Goal: Information Seeking & Learning: Learn about a topic

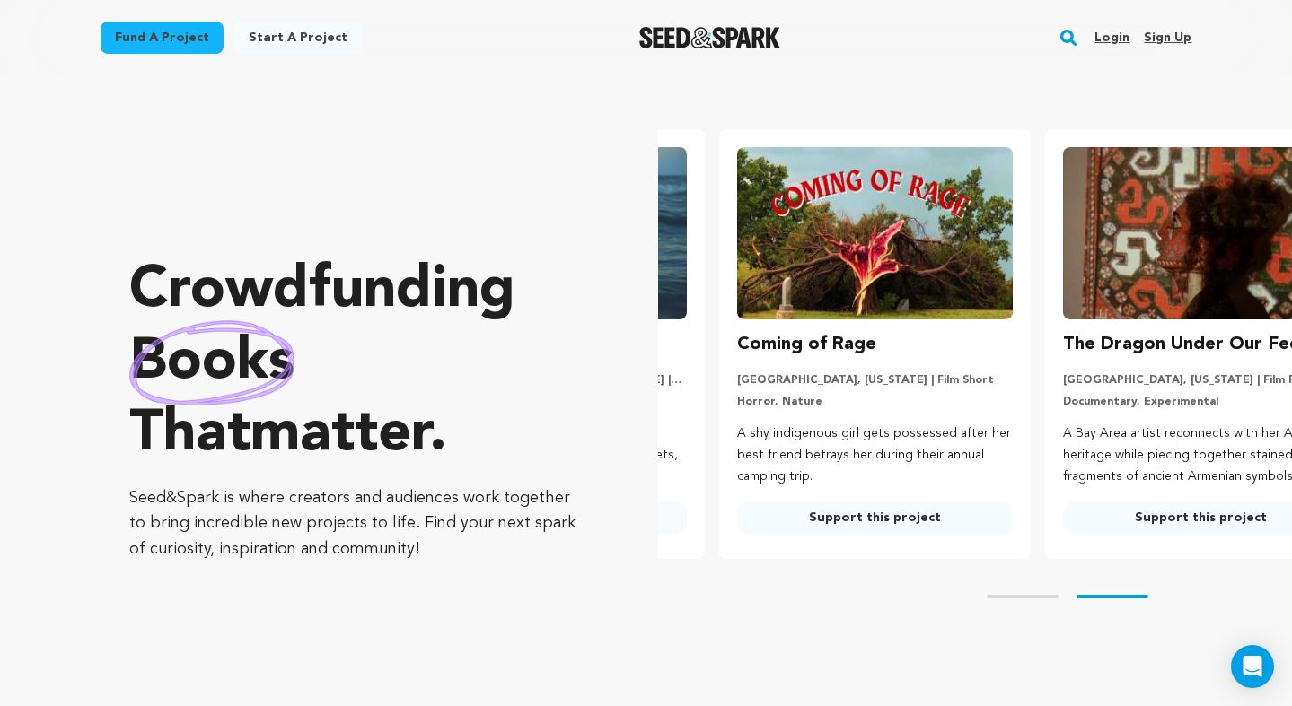
scroll to position [0, 340]
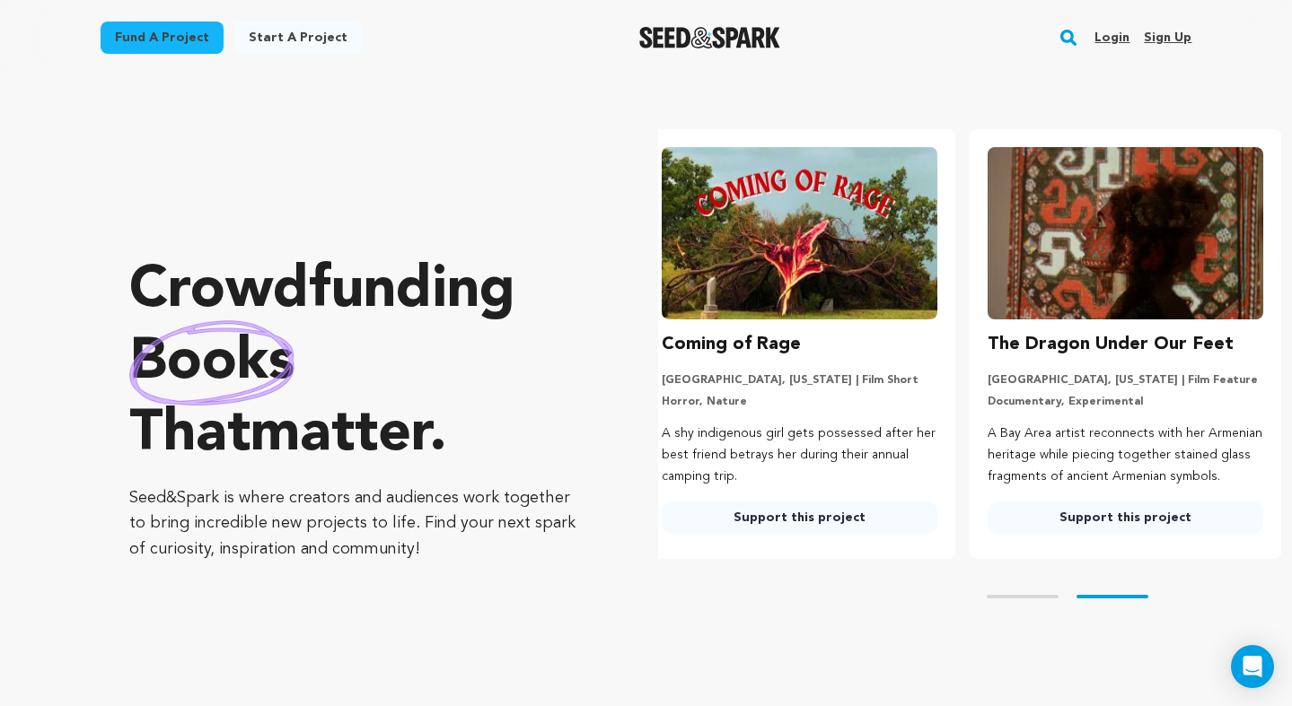
click at [1116, 35] on link "Login" at bounding box center [1111, 37] width 35 height 29
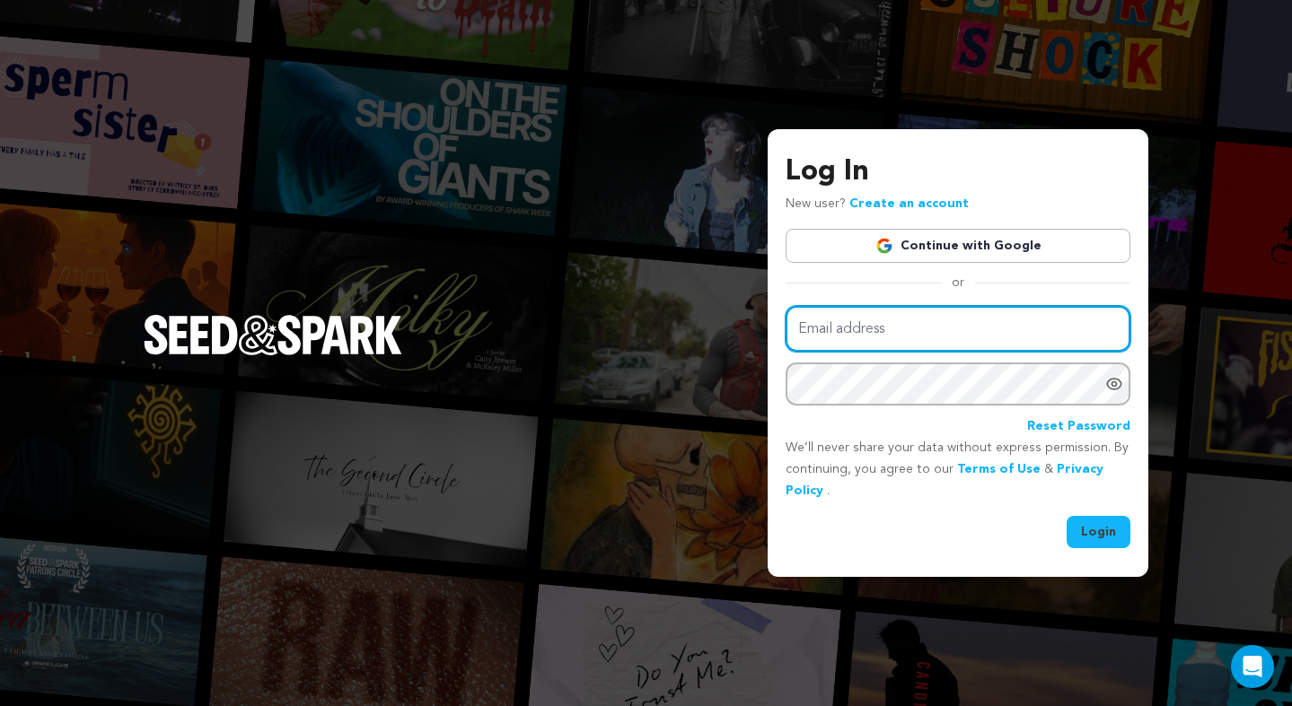
type input "franceshutchison07@gmail.com"
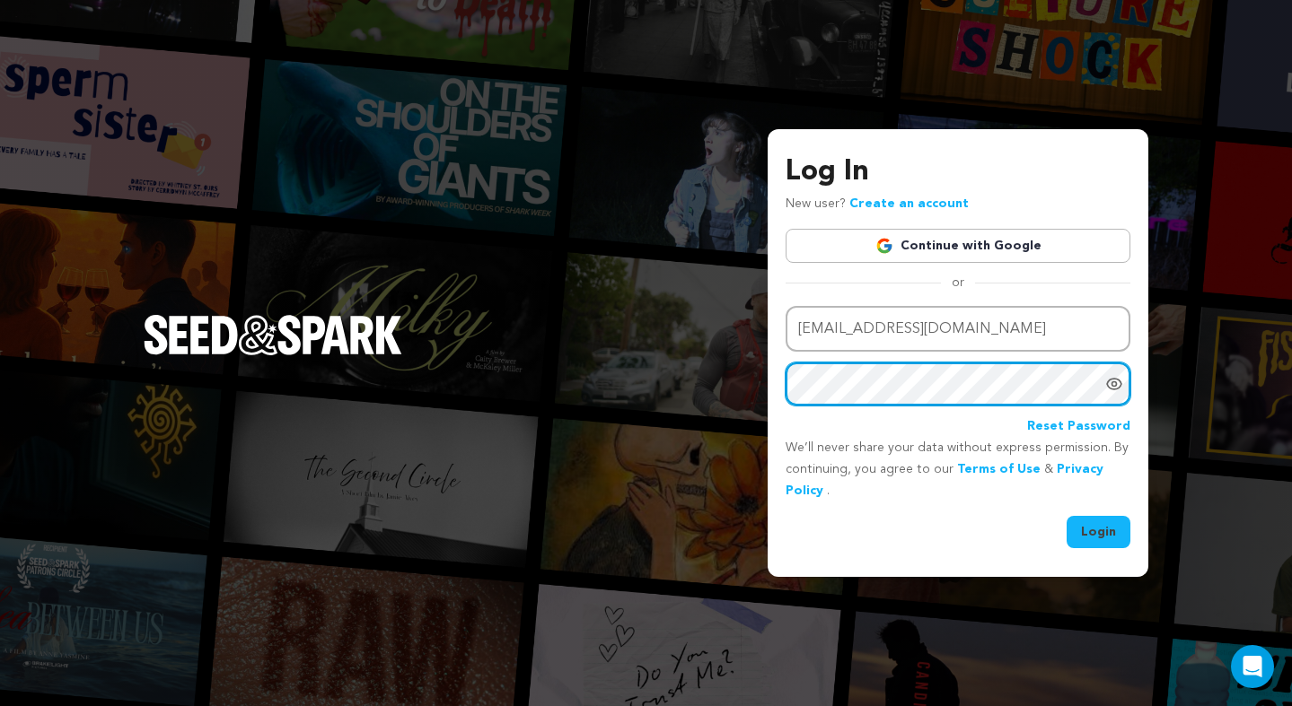
click at [1099, 531] on button "Login" at bounding box center [1098, 532] width 64 height 32
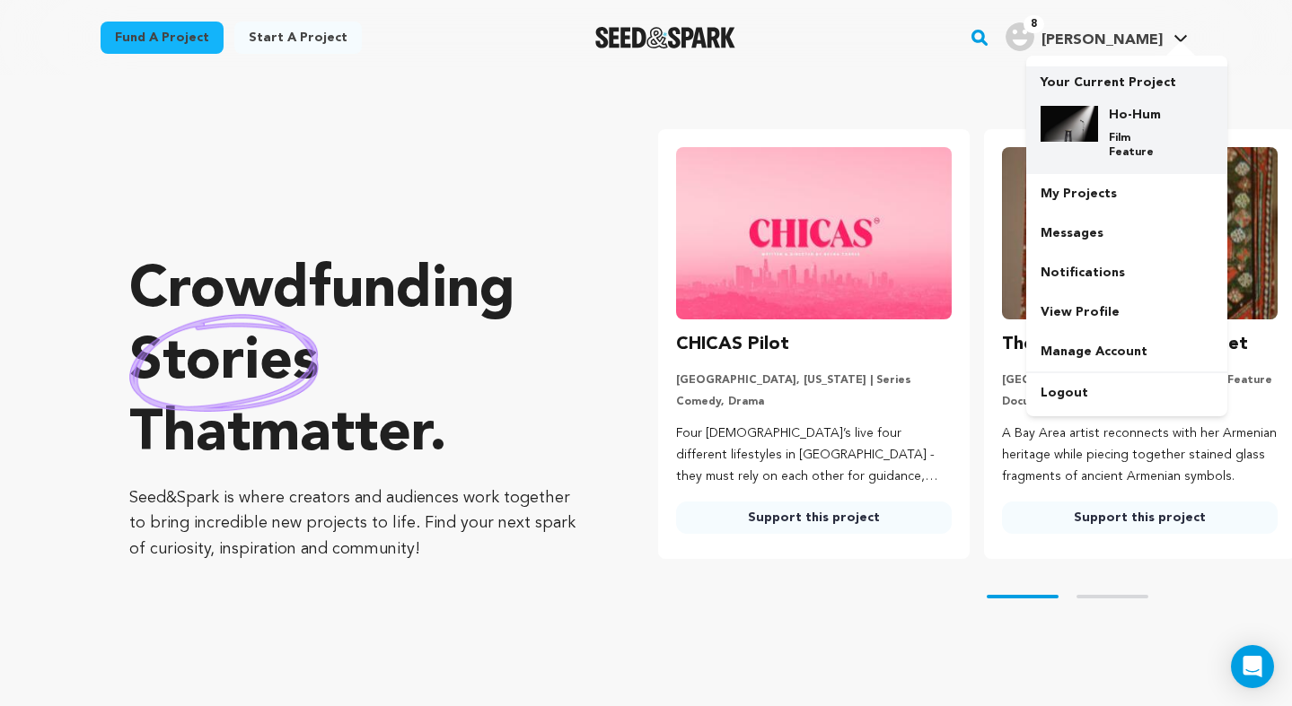
click at [1132, 120] on h4 "Ho-Hum" at bounding box center [1141, 115] width 65 height 18
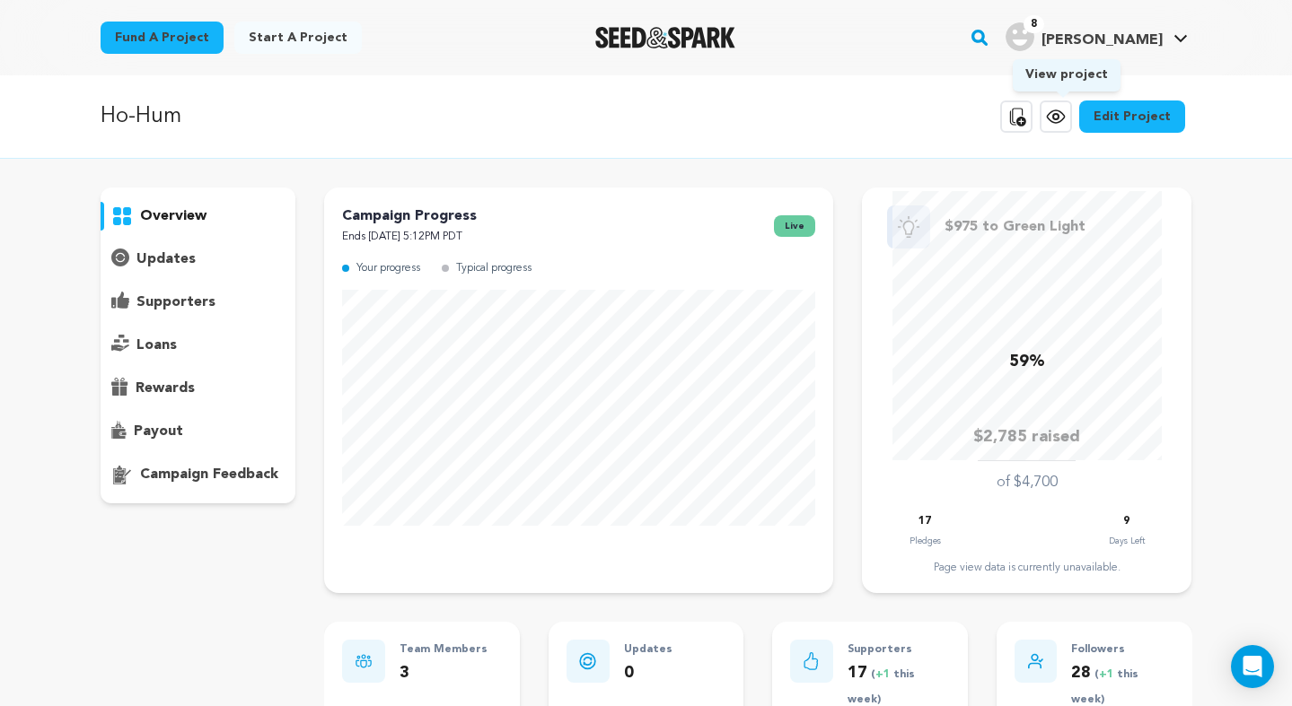
click at [1058, 116] on icon at bounding box center [1055, 116] width 5 height 5
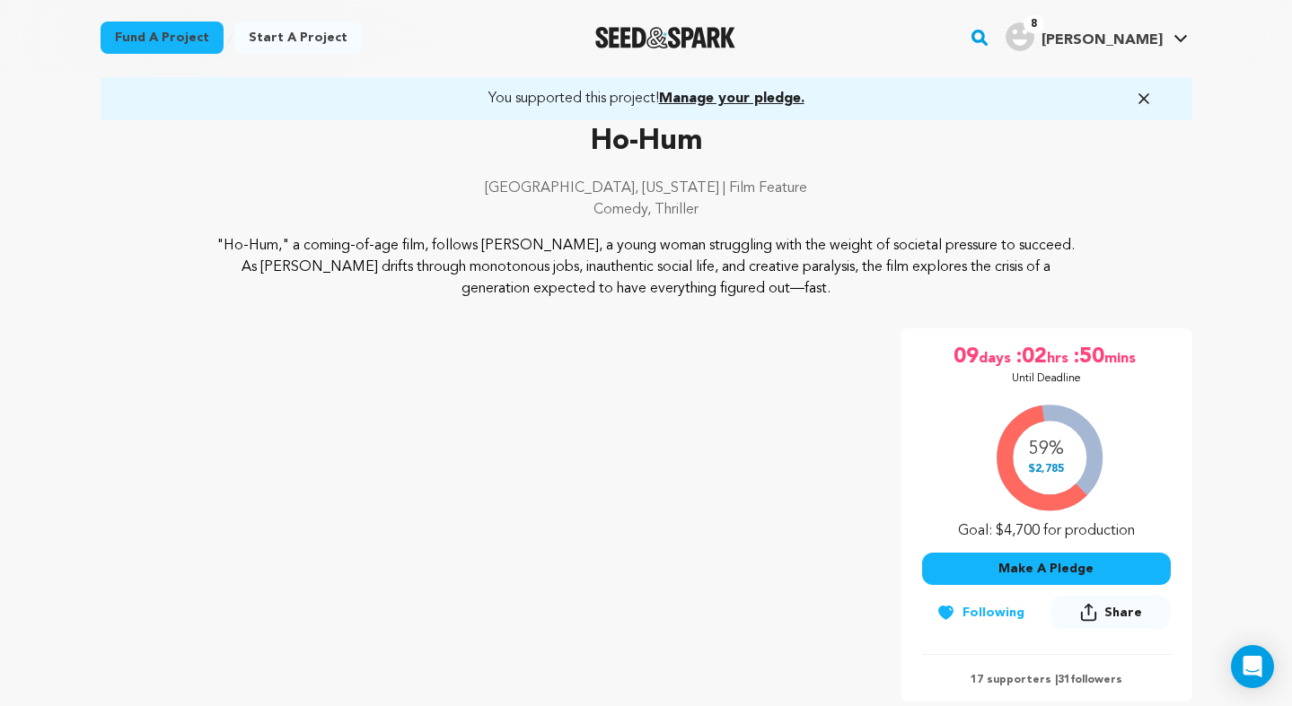
scroll to position [97, 0]
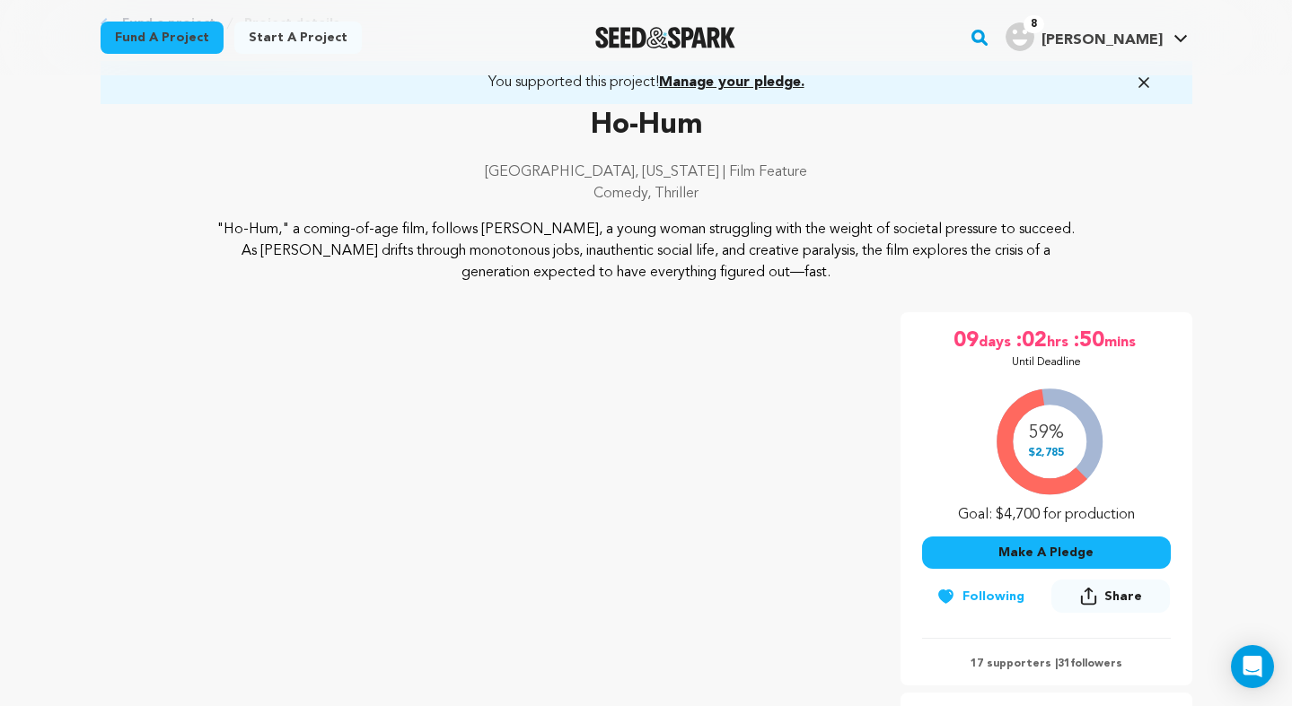
drag, startPoint x: 754, startPoint y: 270, endPoint x: 197, endPoint y: 226, distance: 559.2
click at [197, 226] on div ""Ho-Hum," a coming-of-age film, follows [PERSON_NAME], a young woman struggling…" at bounding box center [647, 251] width 1092 height 65
copy p ""Ho-Hum," a coming-of-age film, follows [PERSON_NAME], a young woman struggling…"
click at [951, 135] on p "Ho-Hum" at bounding box center [647, 125] width 1092 height 43
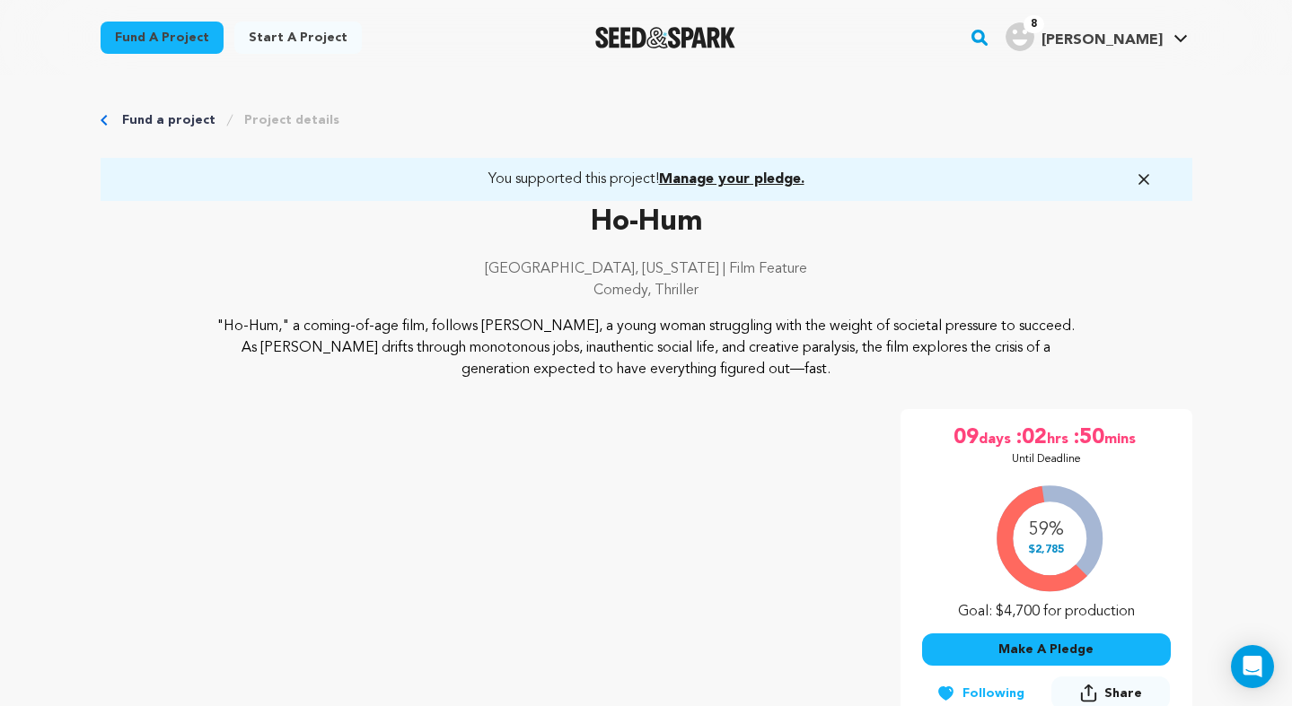
scroll to position [0, 0]
click at [1149, 182] on icon "button" at bounding box center [1144, 180] width 18 height 18
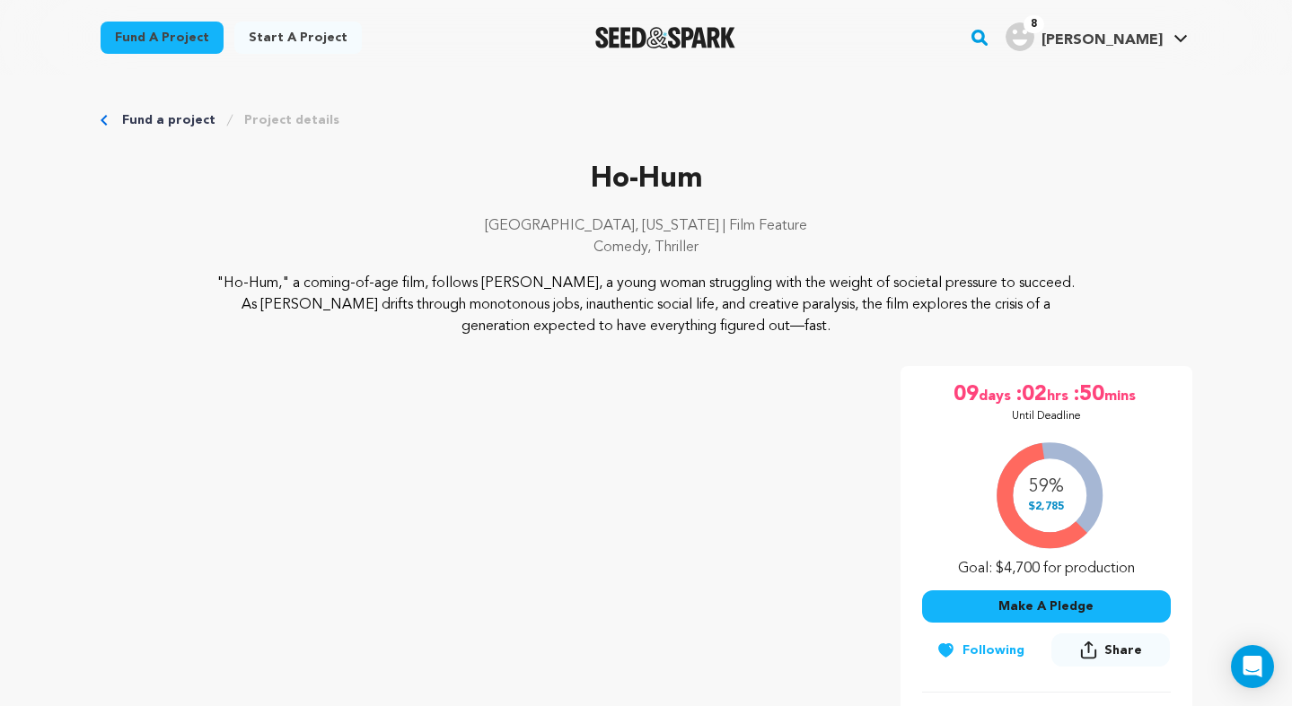
drag, startPoint x: 777, startPoint y: 329, endPoint x: 187, endPoint y: 277, distance: 593.0
click at [187, 277] on div ""Ho-Hum," a coming-of-age film, follows [PERSON_NAME], a young woman struggling…" at bounding box center [647, 305] width 1092 height 65
copy p ""Ho-Hum," a coming-of-age film, follows [PERSON_NAME], a young woman struggling…"
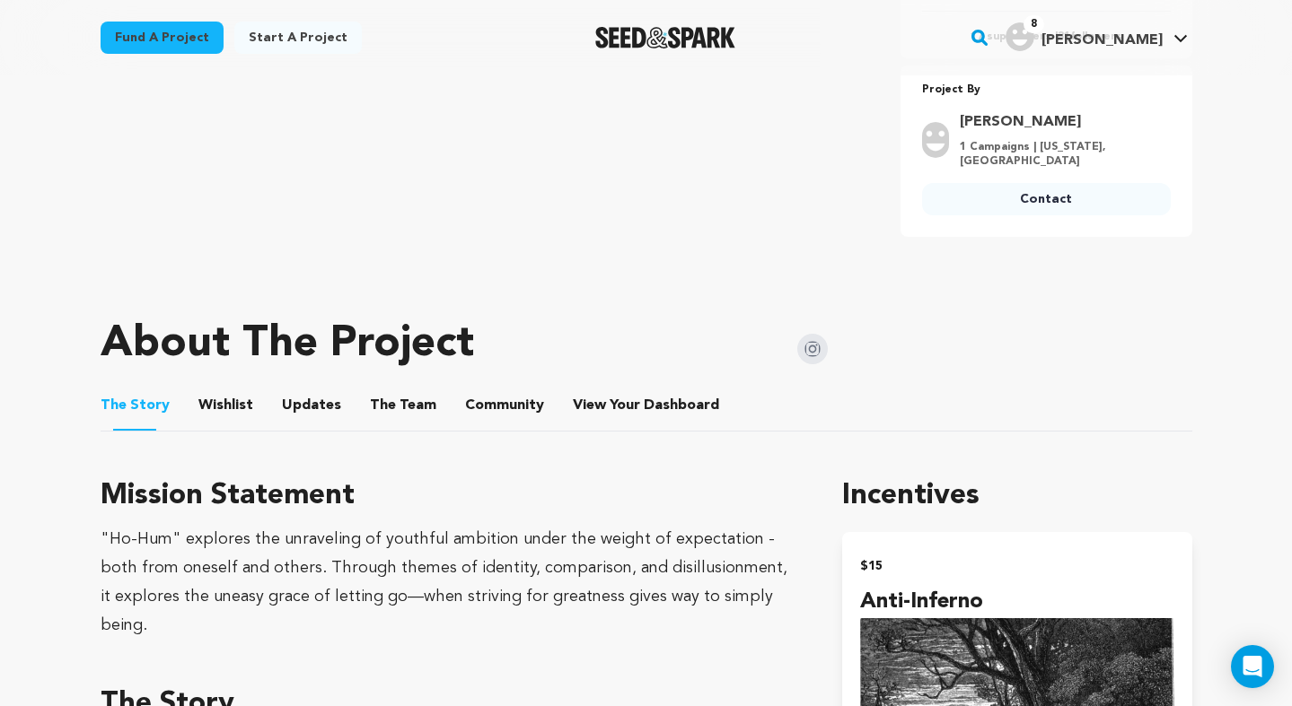
click at [565, 572] on div ""Ho-Hum" explores the unraveling of youthful ambition under the weight of expec…" at bounding box center [450, 582] width 699 height 115
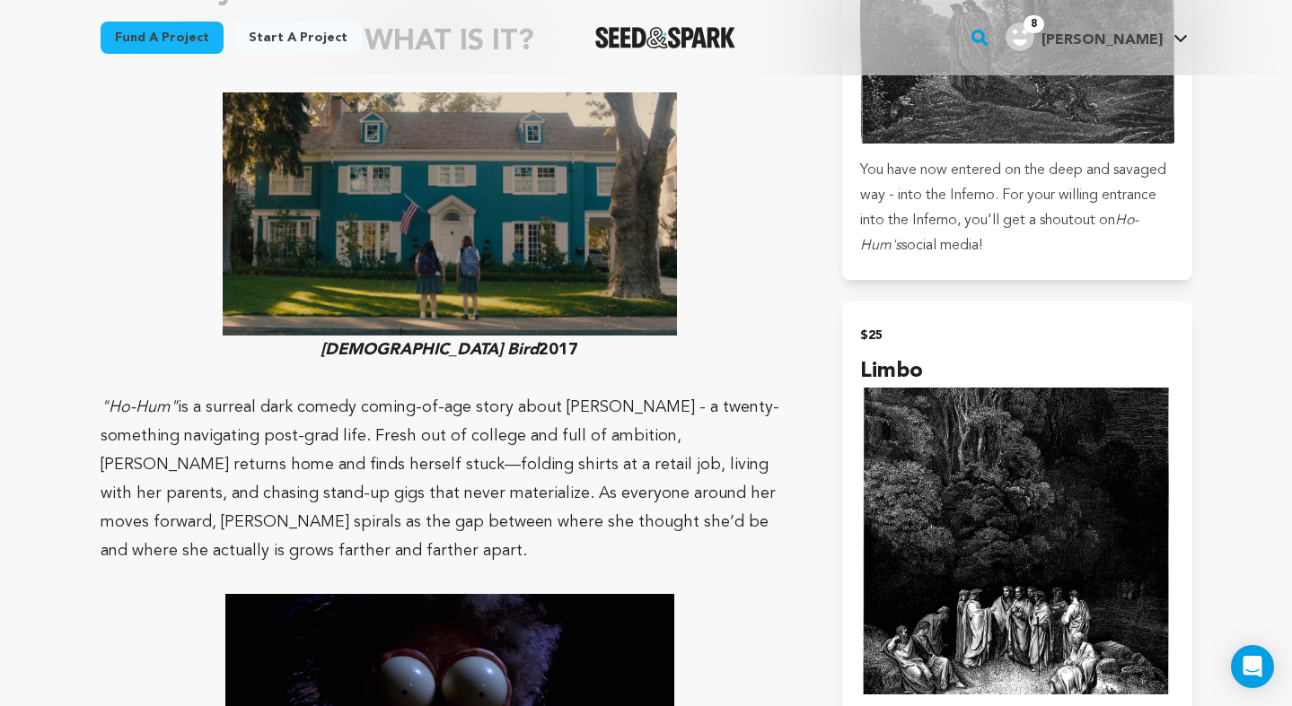
scroll to position [1463, 0]
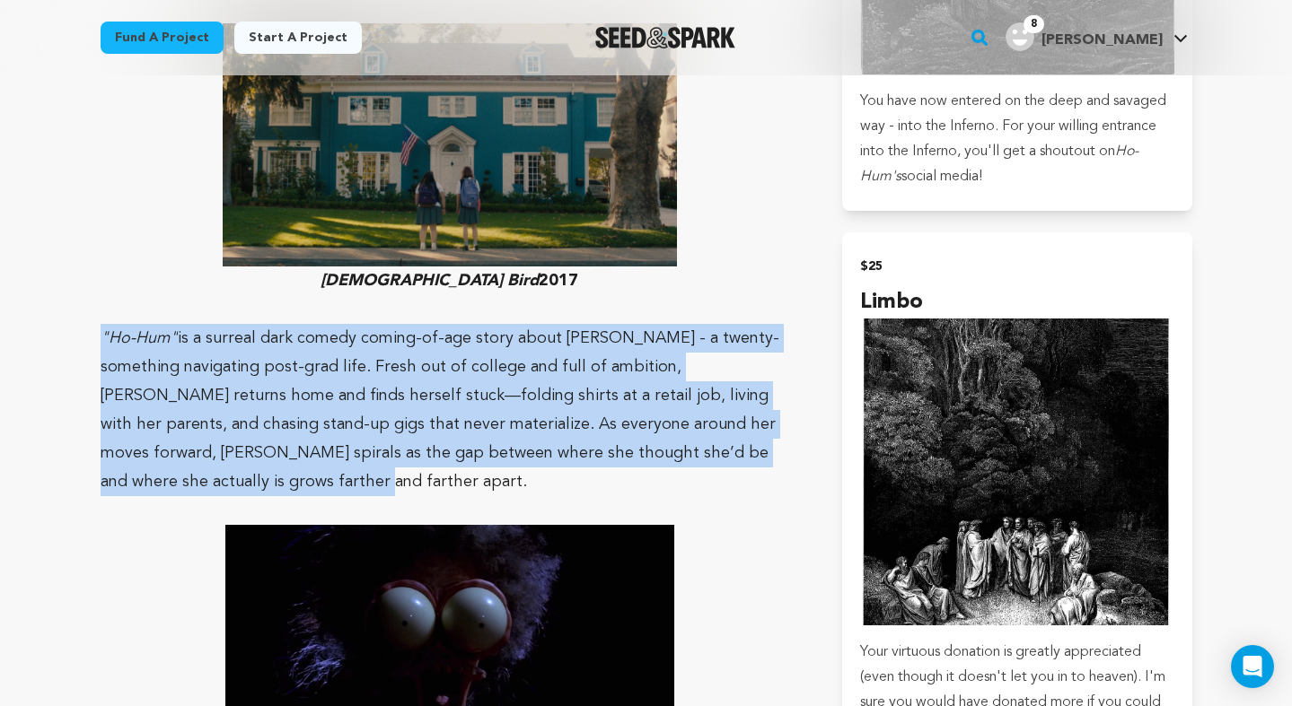
drag, startPoint x: 97, startPoint y: 303, endPoint x: 807, endPoint y: 421, distance: 719.9
copy p ""Ho-Hum" is a surreal dark comedy coming-of-age story about Dani Alaveri - a tw…"
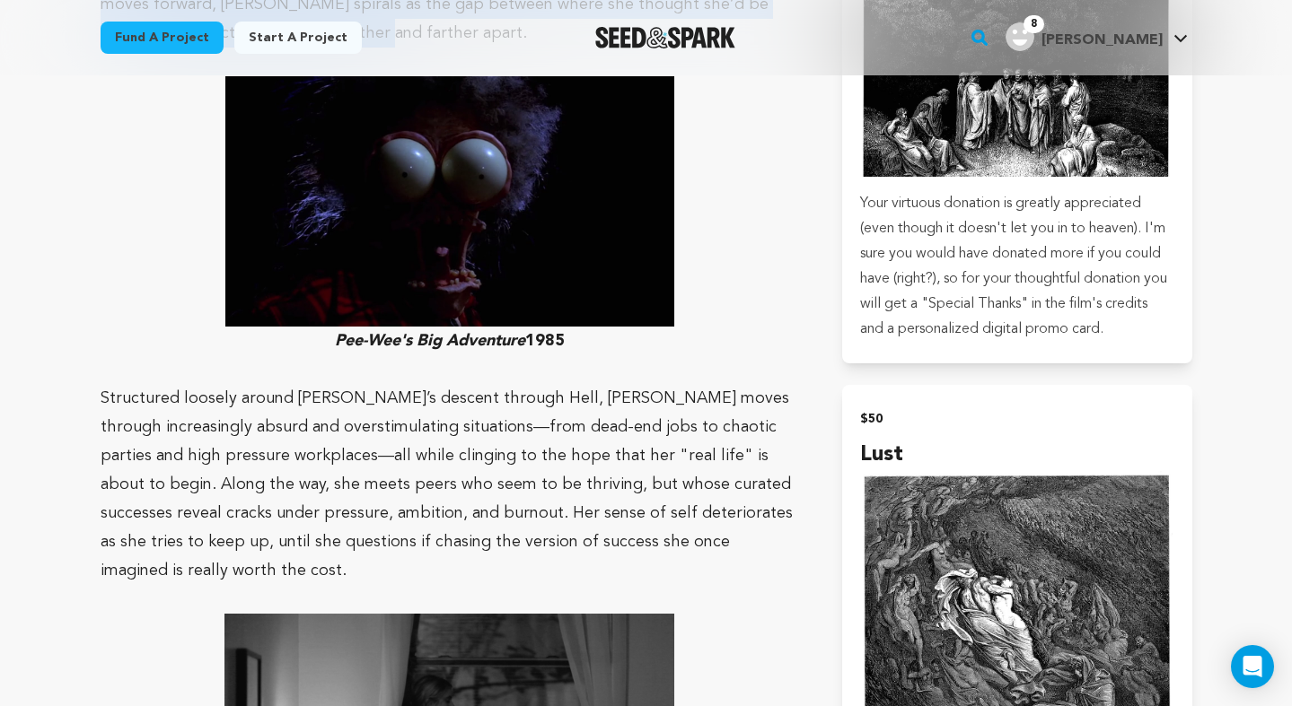
scroll to position [2007, 0]
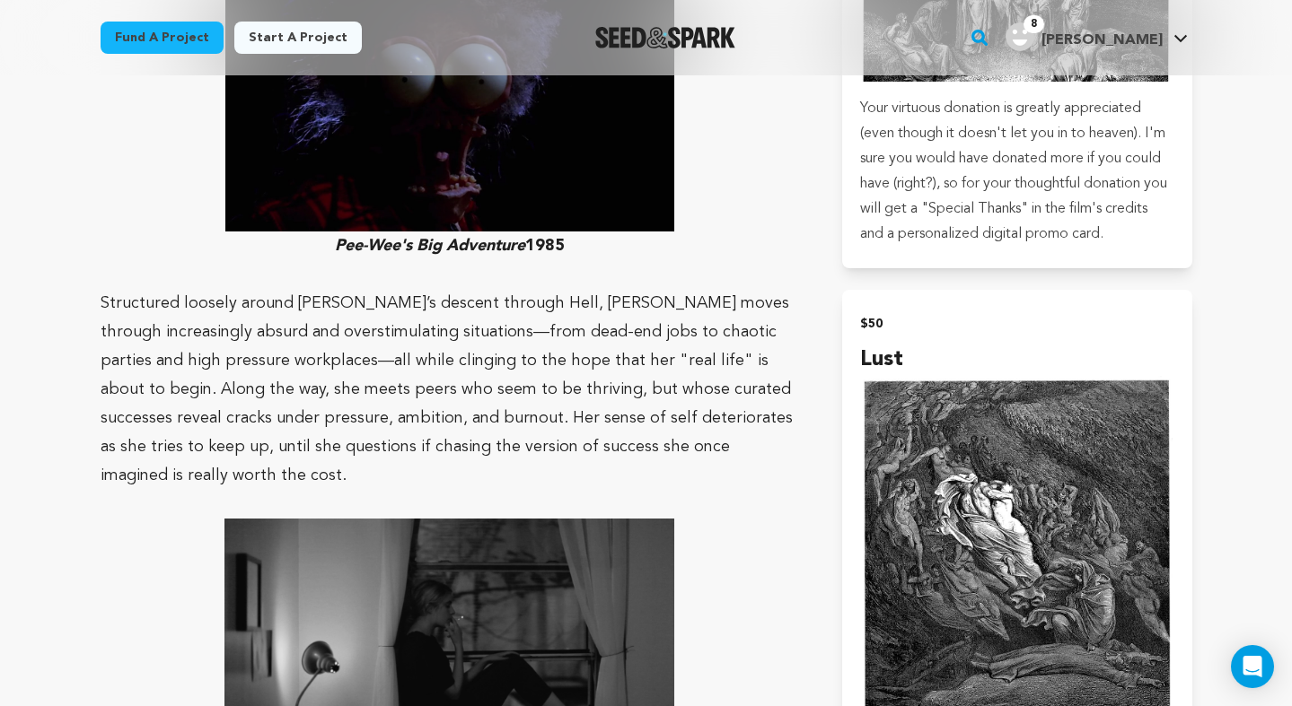
click at [446, 306] on p "Structured loosely around Dante’s descent through Hell, Dani moves through incr…" at bounding box center [450, 389] width 699 height 201
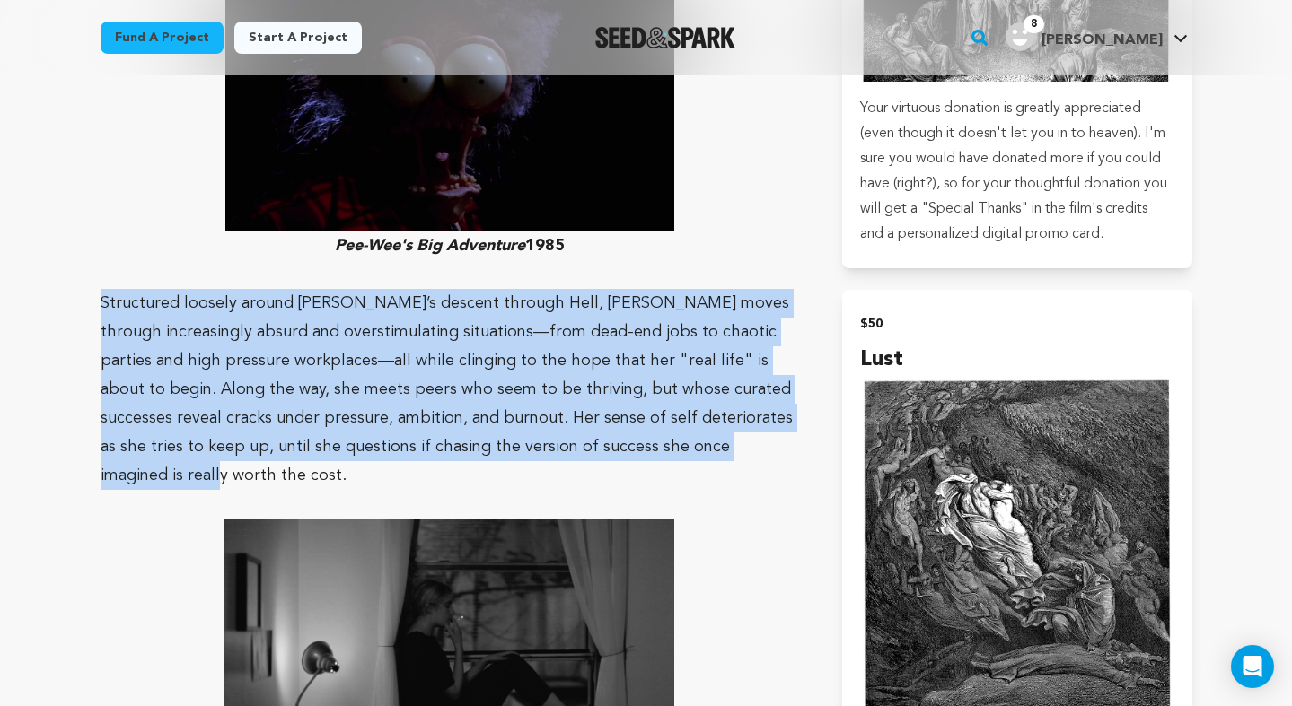
drag, startPoint x: 718, startPoint y: 390, endPoint x: 35, endPoint y: 250, distance: 697.3
copy p "Structured loosely around Dante’s descent through Hell, Dani moves through incr…"
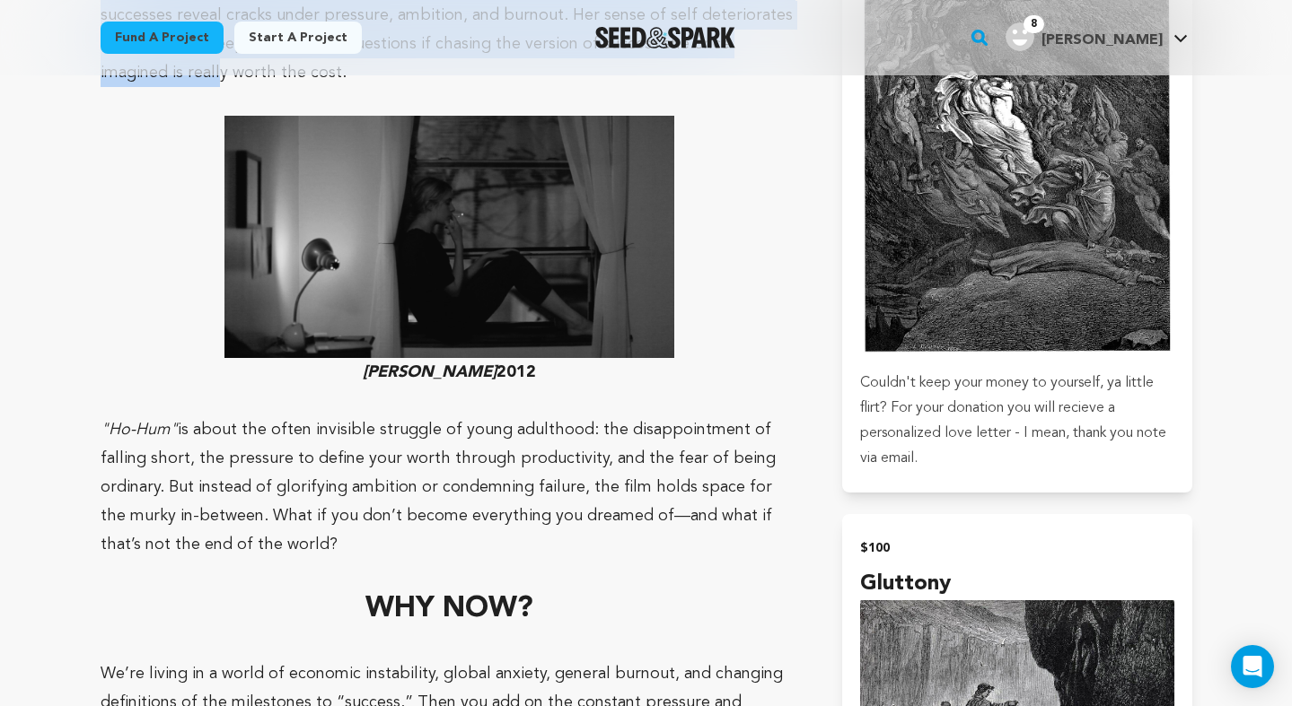
scroll to position [2469, 0]
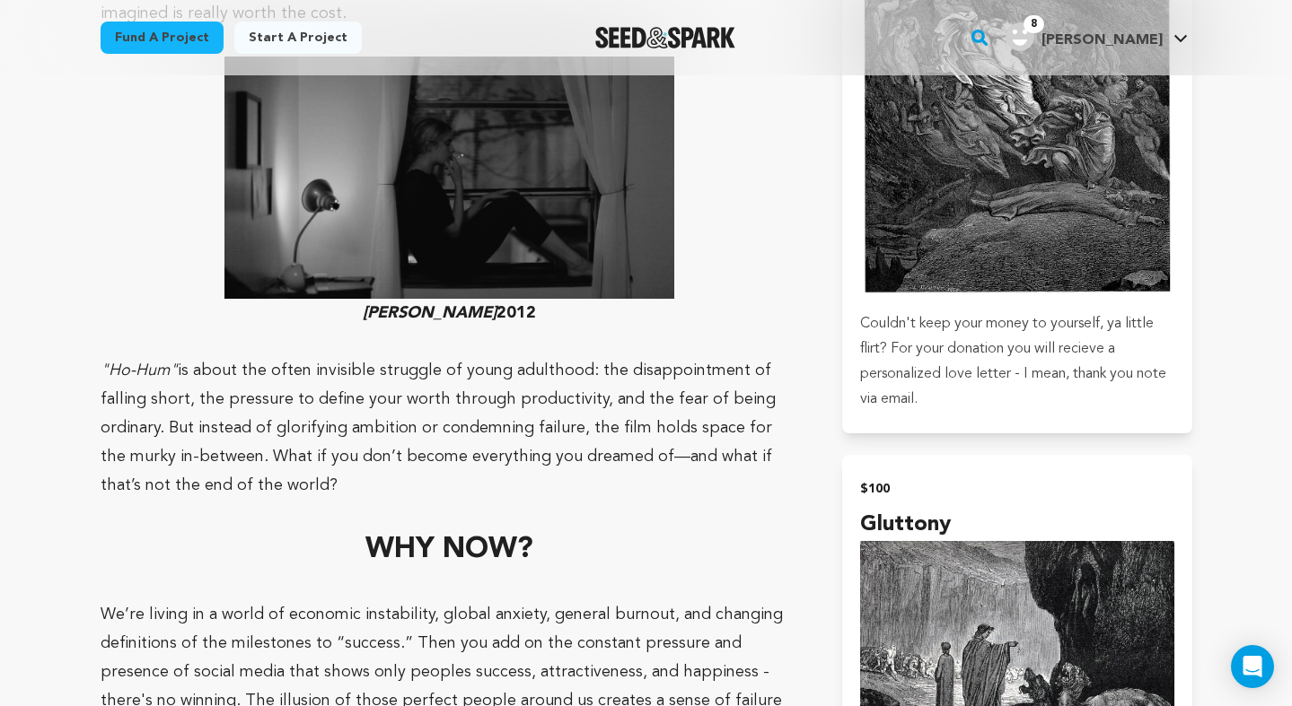
click at [381, 408] on p ""Ho-Hum" is about the often invisible struggle of young adulthood: the disappoi…" at bounding box center [450, 428] width 699 height 144
drag, startPoint x: 263, startPoint y: 398, endPoint x: 78, endPoint y: 285, distance: 216.3
click at [78, 285] on div "Fund a project Project details Ho-Hum Los Angeles, California | Film Feature Co…" at bounding box center [646, 697] width 1149 height 6183
copy p ""Ho-Hum" is about the often invisible struggle of young adulthood: the disappoi…"
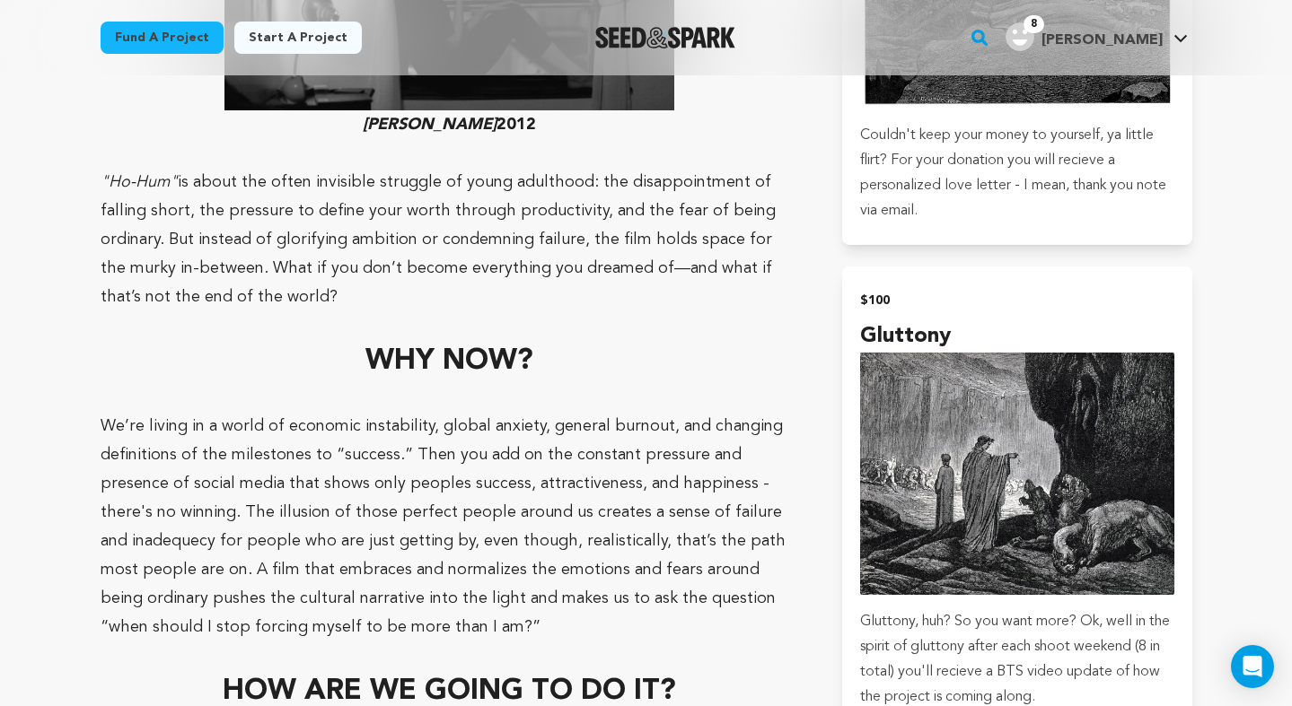
click at [632, 453] on p "We’re living in a world of economic instability, global anxiety, general burnou…" at bounding box center [450, 527] width 699 height 230
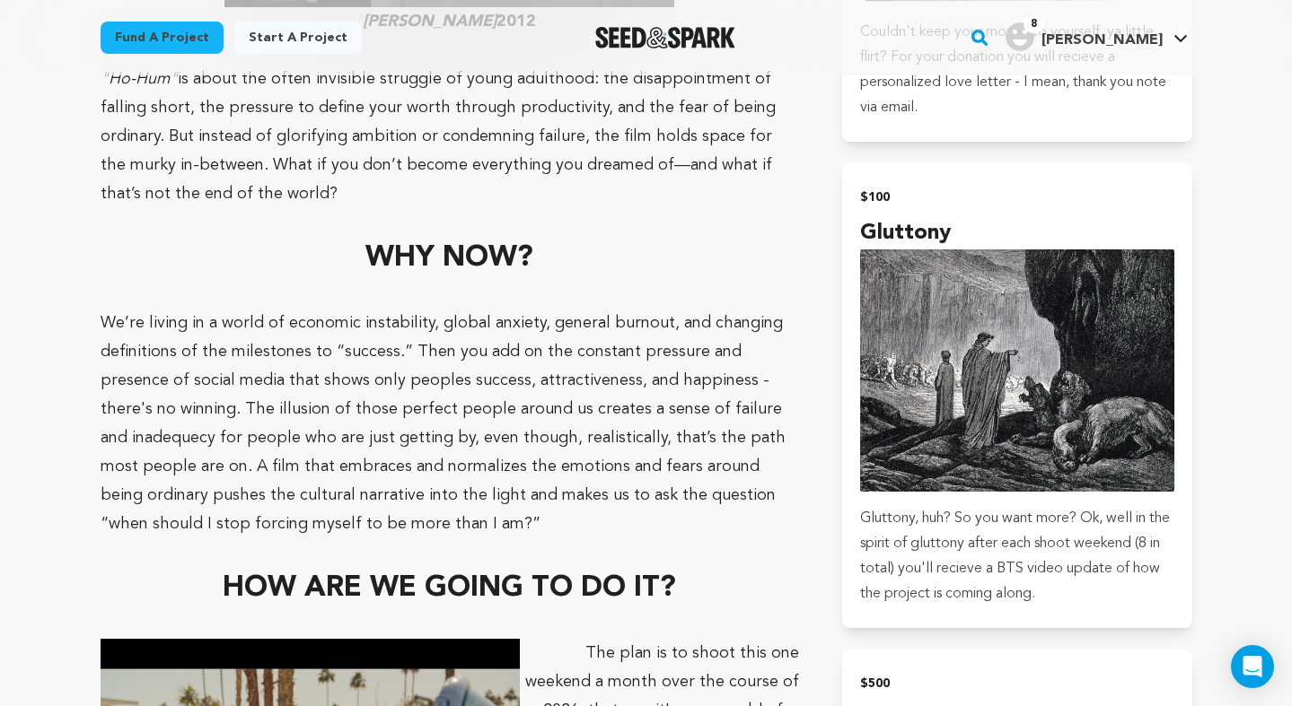
drag, startPoint x: 321, startPoint y: 436, endPoint x: 80, endPoint y: 239, distance: 311.9
click at [80, 239] on div "Fund a project Project details Ho-Hum Los Angeles, California | Film Feature Co…" at bounding box center [646, 405] width 1149 height 6183
copy p "We’re living in a world of economic instability, global anxiety, general burnou…"
click at [719, 539] on p at bounding box center [450, 553] width 699 height 29
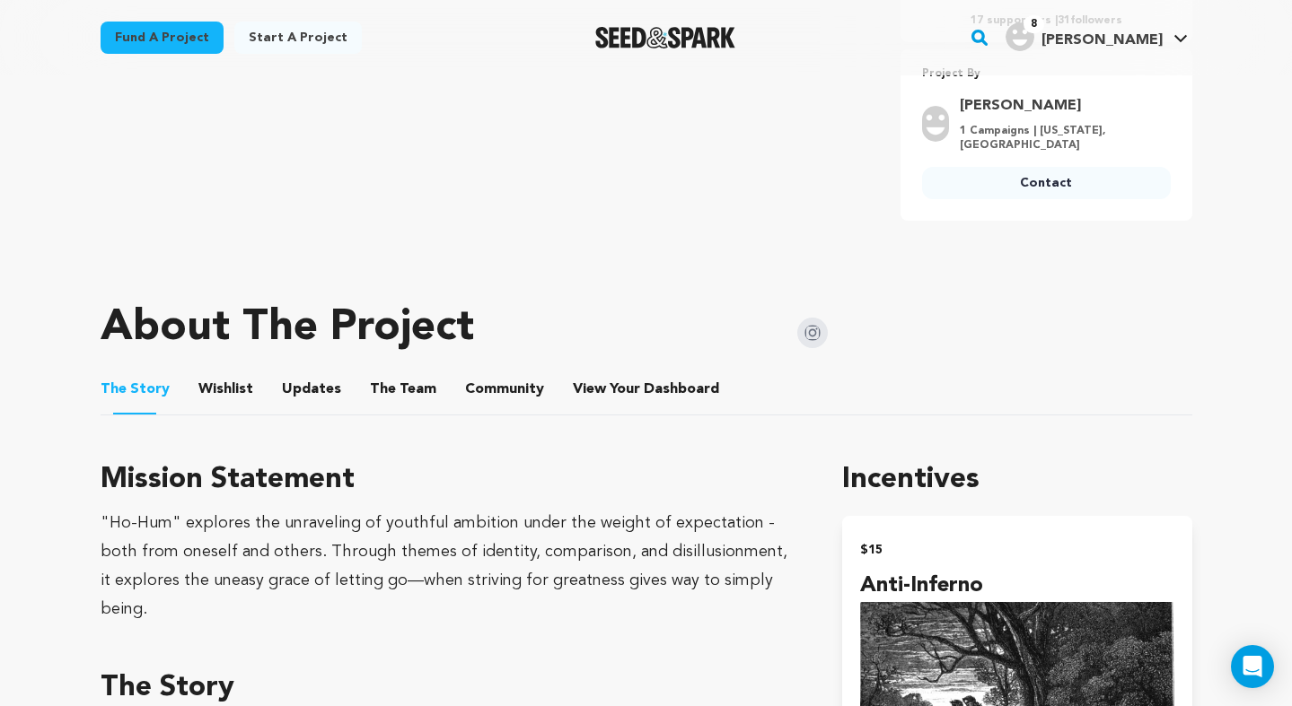
scroll to position [771, 0]
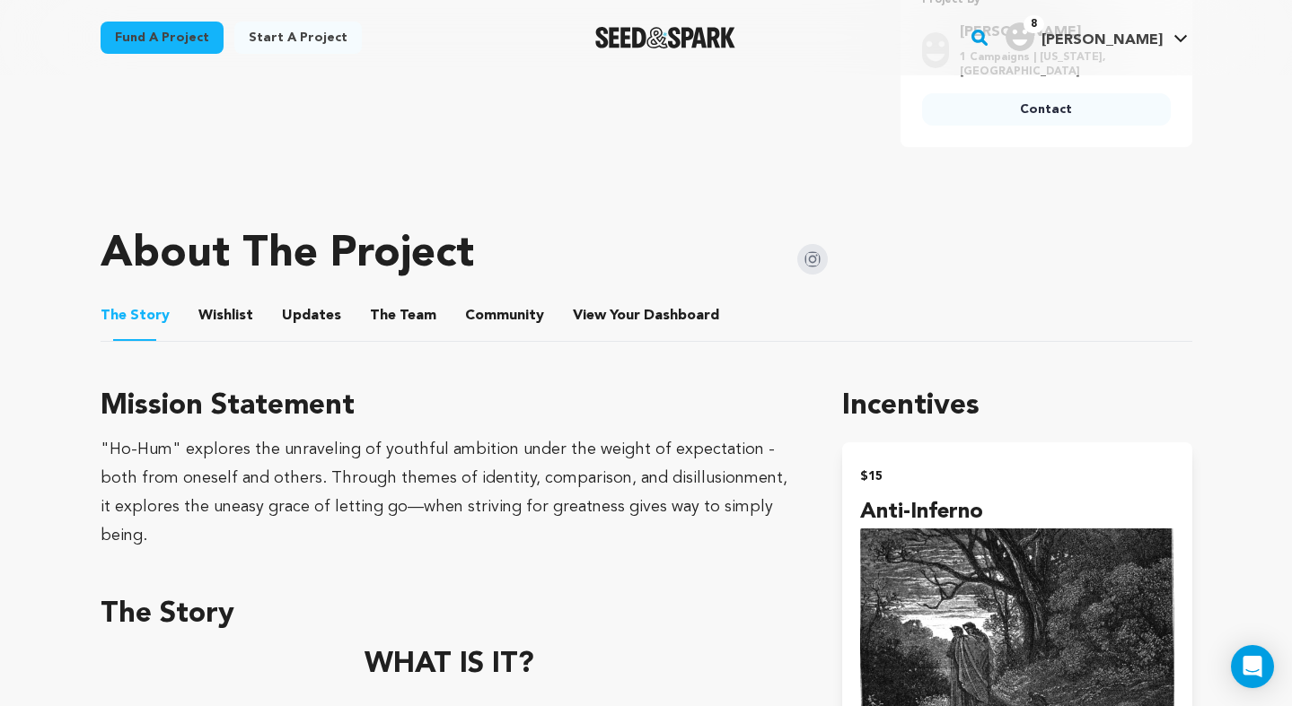
drag, startPoint x: 785, startPoint y: 497, endPoint x: -4, endPoint y: 425, distance: 792.4
copy div ""Ho-Hum" explores the unraveling of youthful ambition under the weight of expec…"
